Goal: Information Seeking & Learning: Learn about a topic

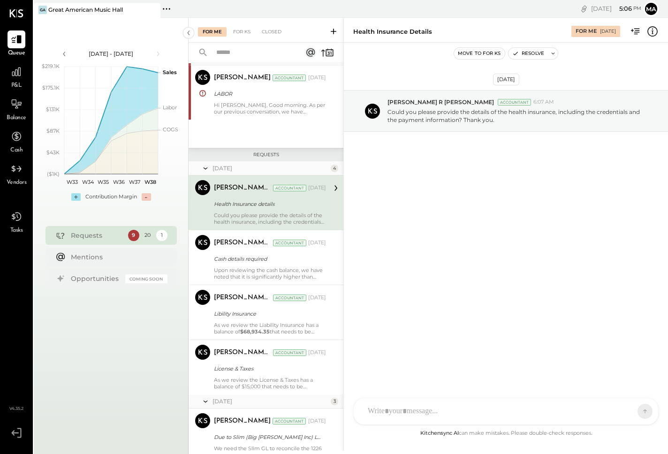
scroll to position [482, 0]
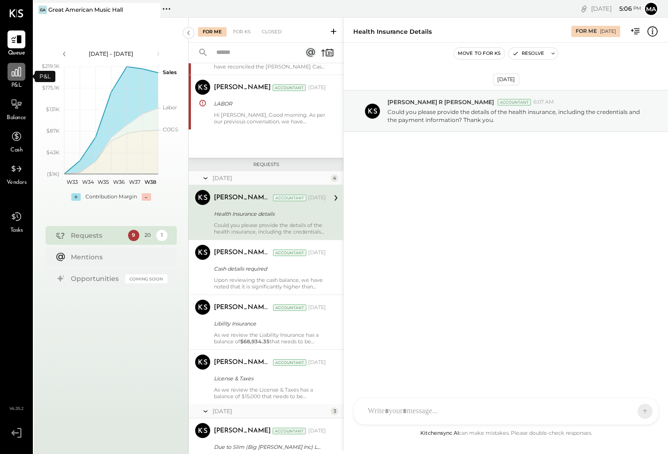
click at [20, 71] on icon at bounding box center [16, 72] width 12 height 12
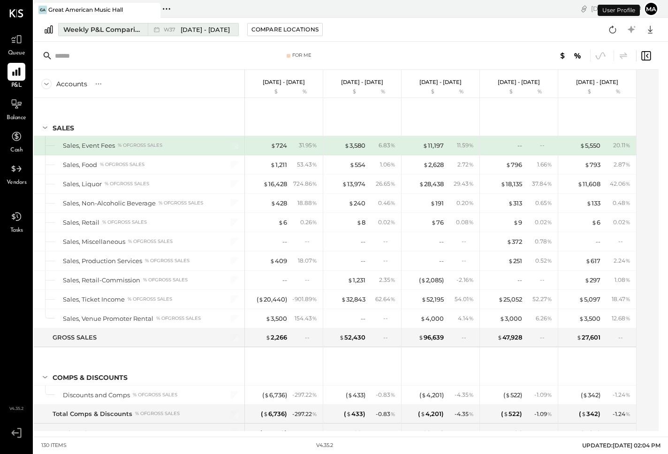
click at [208, 31] on span "[DATE] - [DATE]" at bounding box center [205, 29] width 49 height 9
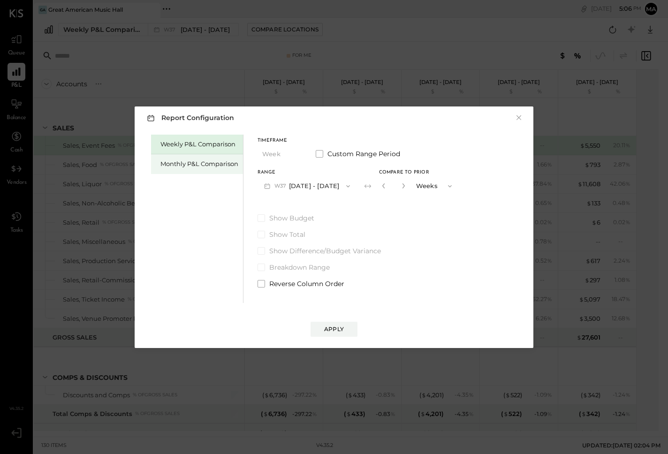
click at [191, 163] on div "Monthly P&L Comparison" at bounding box center [199, 164] width 78 height 9
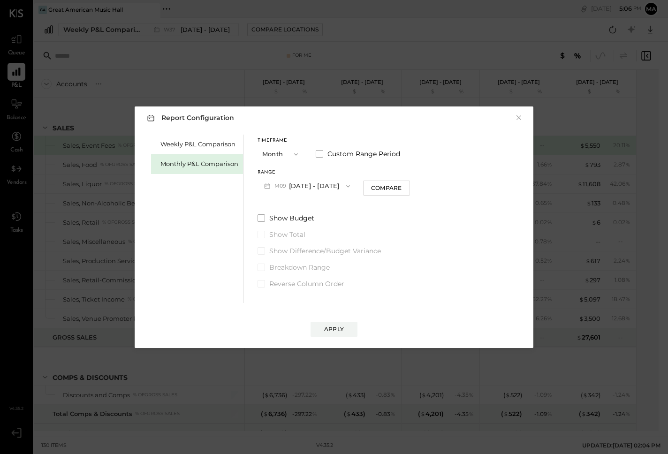
click at [317, 188] on button "M09 [DATE] - [DATE]" at bounding box center [307, 185] width 99 height 17
click at [317, 243] on span "[DATE] - [DATE]" at bounding box center [303, 246] width 45 height 8
click at [340, 327] on div "Apply" at bounding box center [334, 329] width 20 height 8
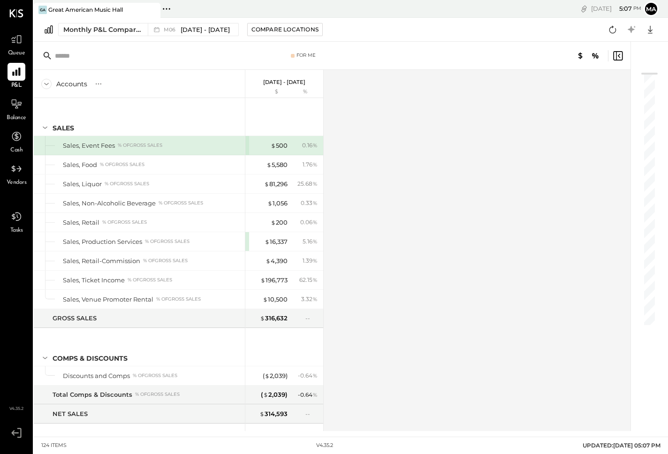
click at [655, 261] on div at bounding box center [645, 236] width 28 height 389
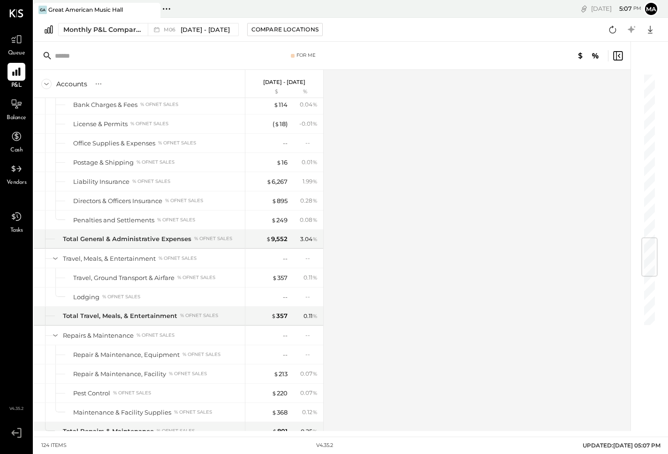
scroll to position [889, 0]
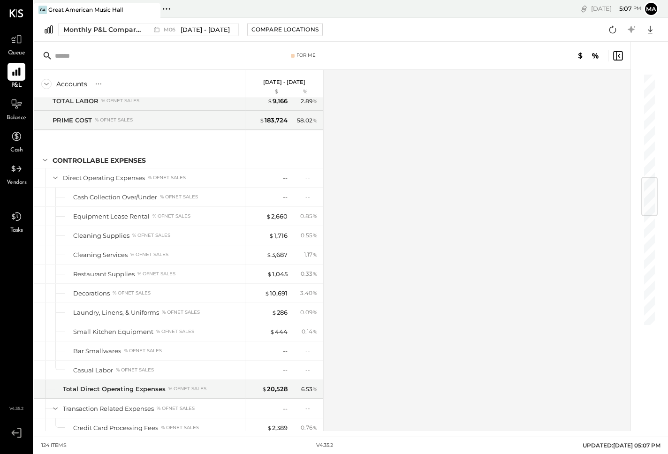
click at [389, 273] on div "Accounts S % GL [DATE] - [DATE] $ % SALES Sales, Event Fees % of GROSS SALES Sa…" at bounding box center [333, 250] width 598 height 361
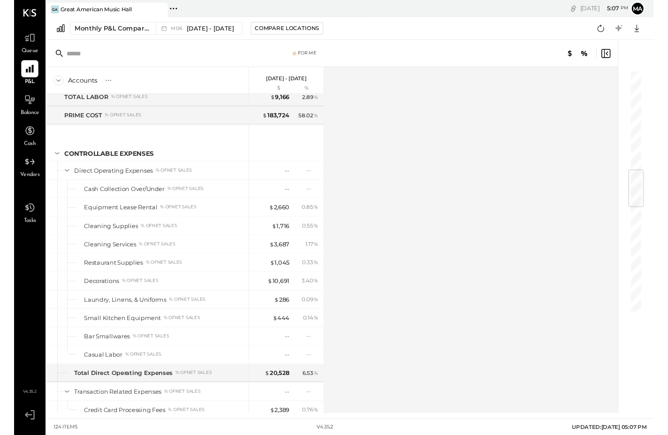
scroll to position [1185, 0]
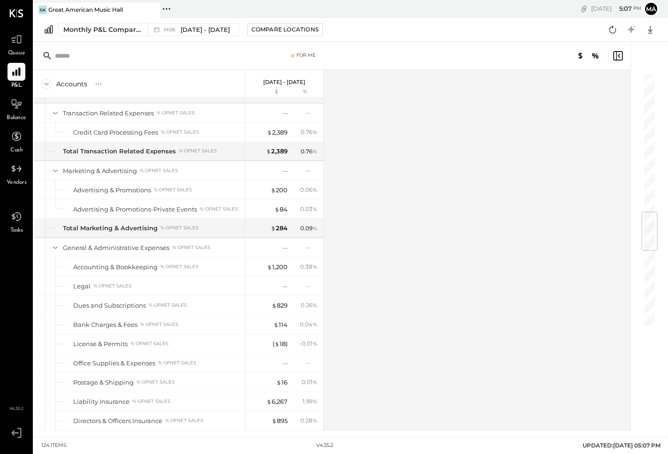
click at [442, 290] on div "Accounts S % GL [DATE] - [DATE] $ % SALES Sales, Event Fees % of GROSS SALES Sa…" at bounding box center [333, 250] width 598 height 361
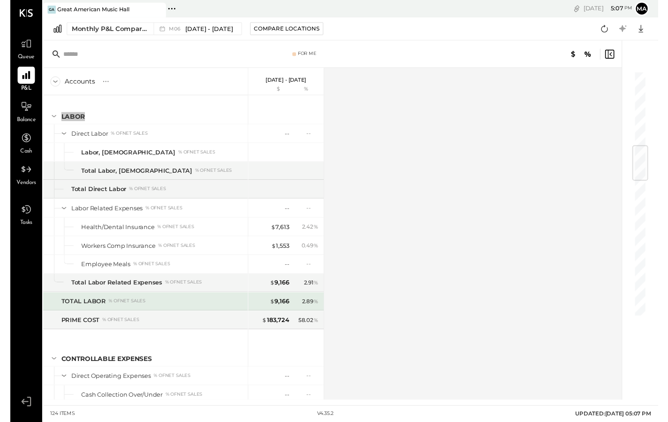
scroll to position [604, 0]
